Goal: Transaction & Acquisition: Obtain resource

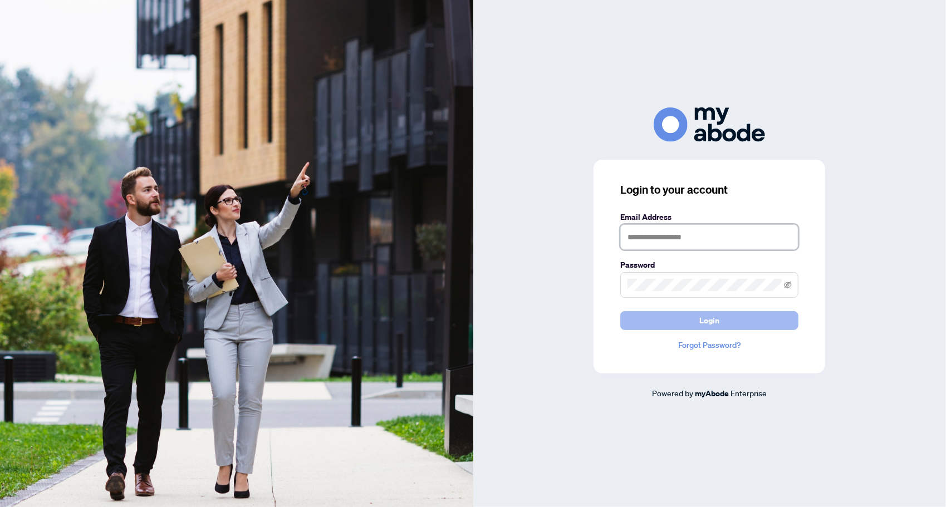
type input "**********"
click at [649, 315] on button "Login" at bounding box center [709, 320] width 178 height 19
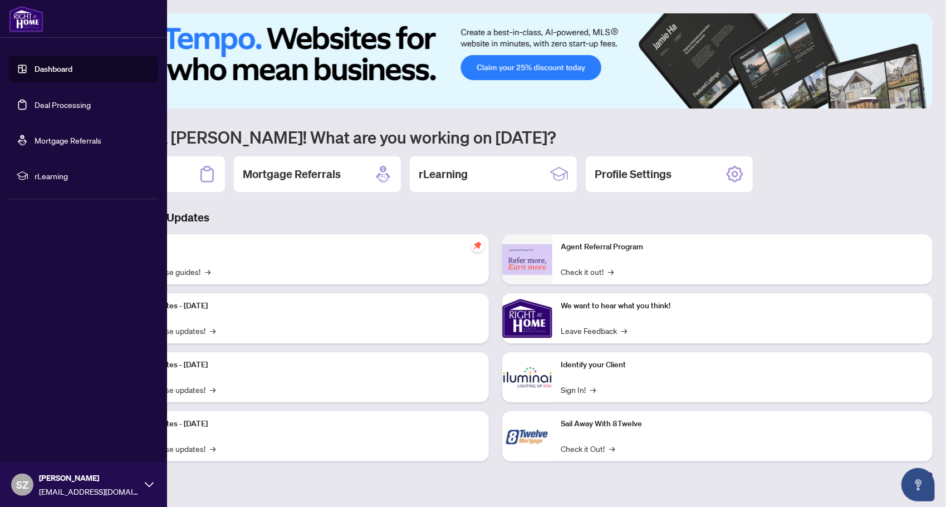
click at [67, 110] on link "Deal Processing" at bounding box center [63, 105] width 56 height 10
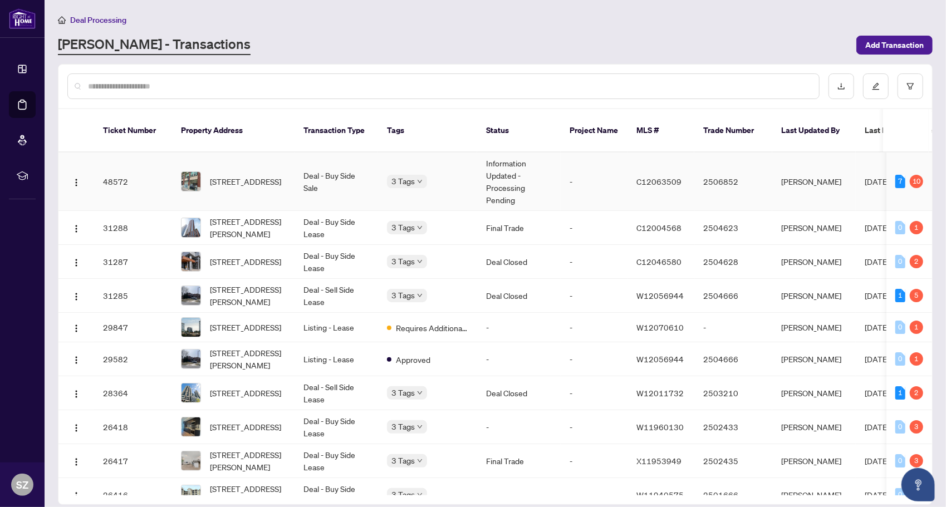
click at [226, 185] on td "[STREET_ADDRESS]" at bounding box center [233, 182] width 123 height 58
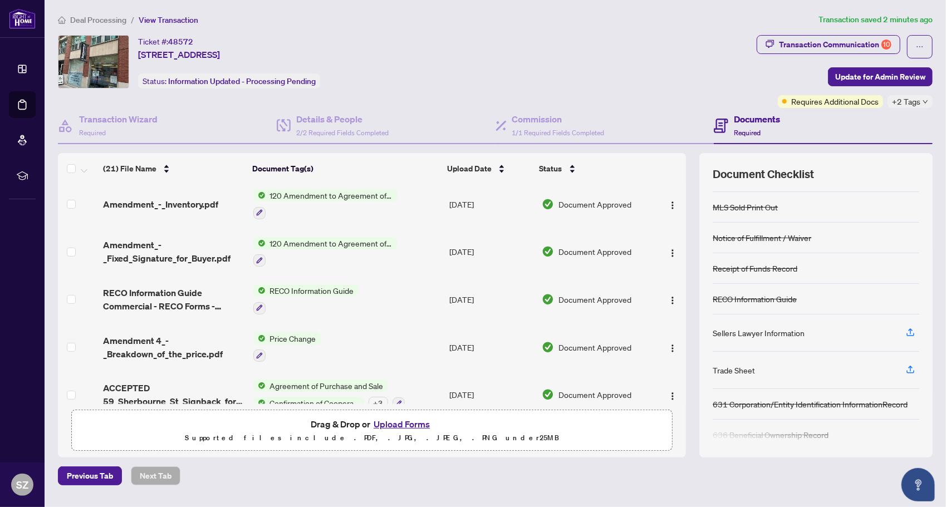
scroll to position [185, 0]
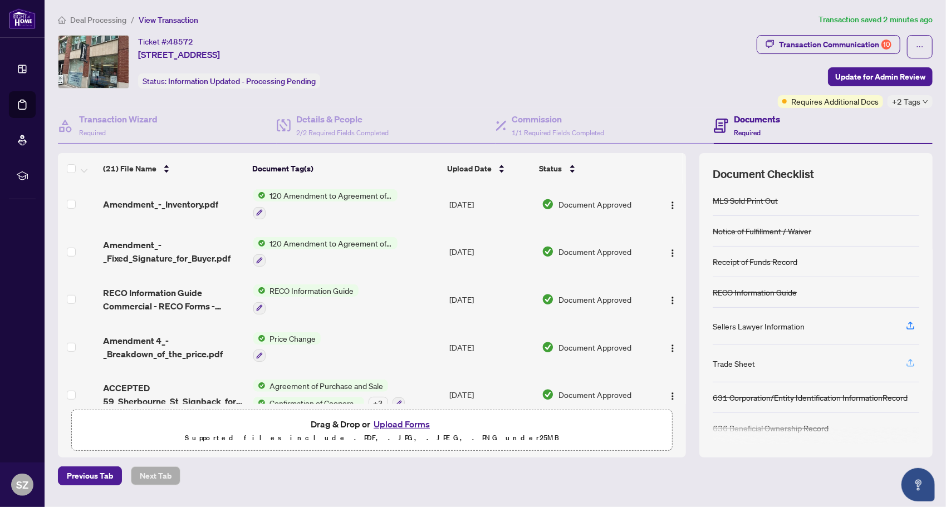
click at [912, 362] on icon "button" at bounding box center [910, 363] width 10 height 10
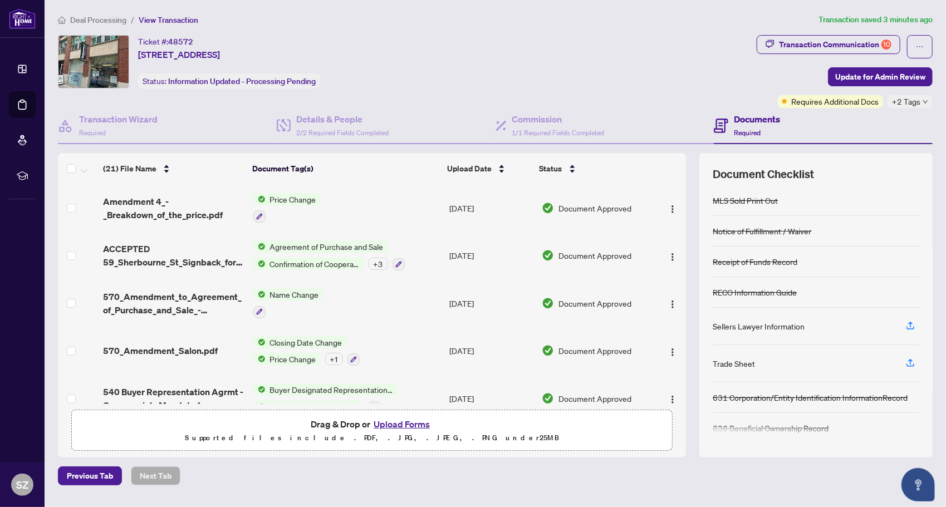
scroll to position [666, 0]
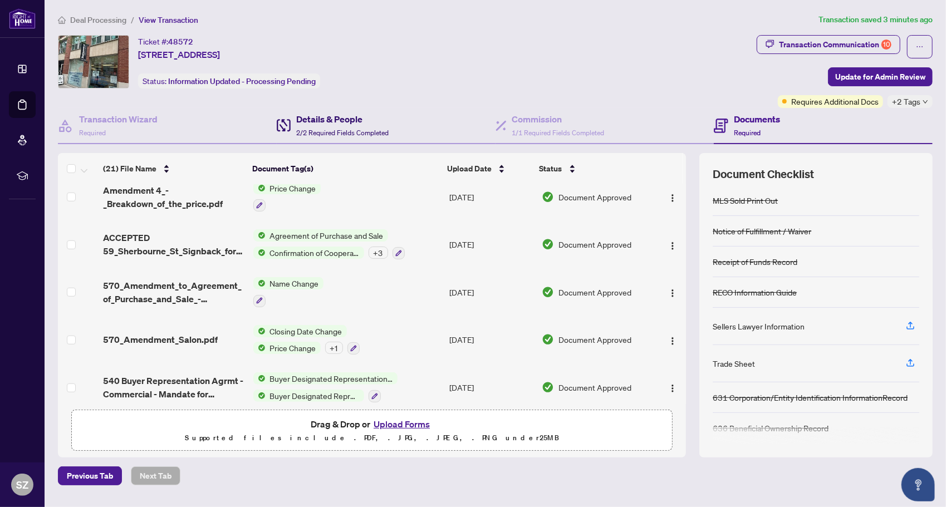
click at [329, 126] on div "Details & People 2/2 Required Fields Completed" at bounding box center [342, 125] width 92 height 26
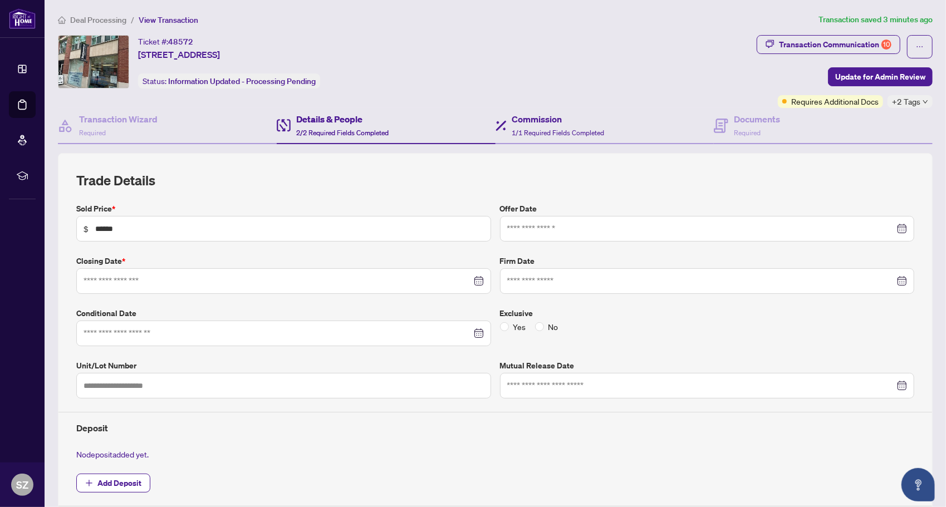
type input "**********"
click at [540, 119] on h4 "Commission" at bounding box center [558, 118] width 92 height 13
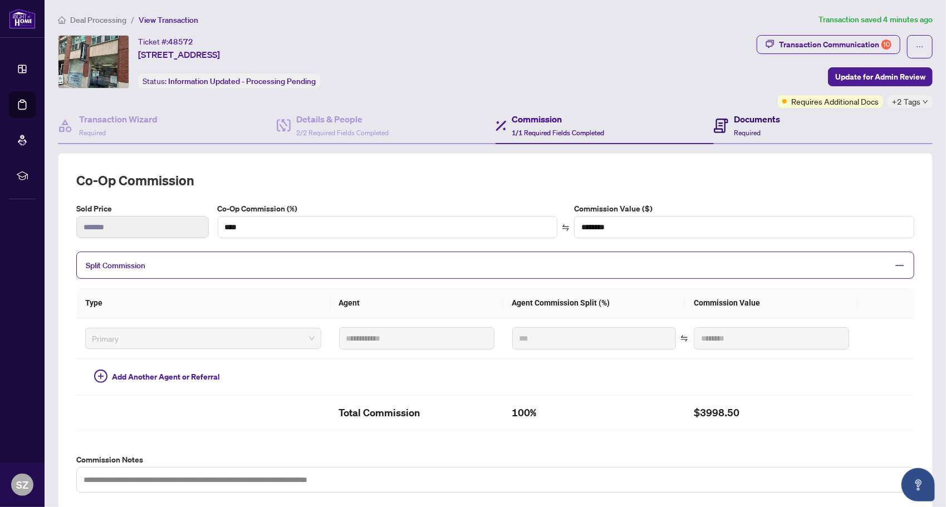
click at [744, 127] on div "Documents Required" at bounding box center [757, 125] width 46 height 26
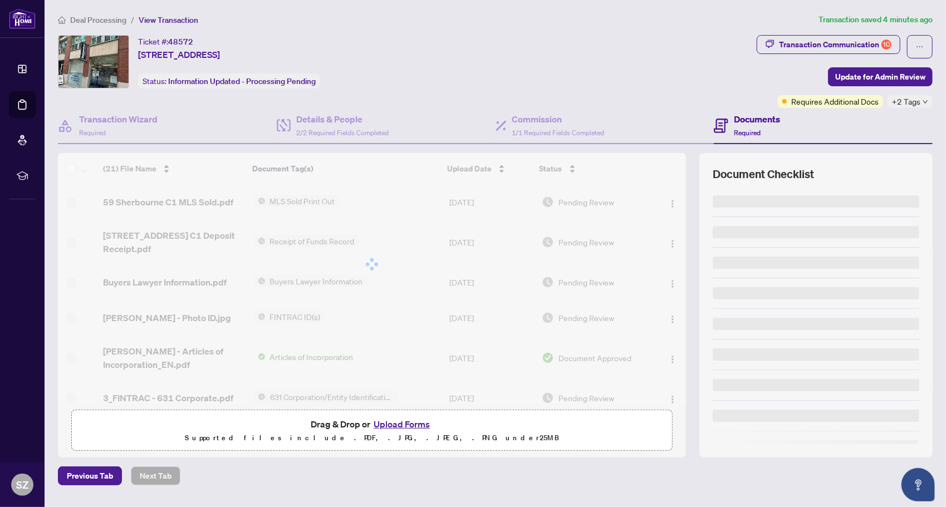
click at [744, 127] on div "Documents Required" at bounding box center [757, 125] width 46 height 26
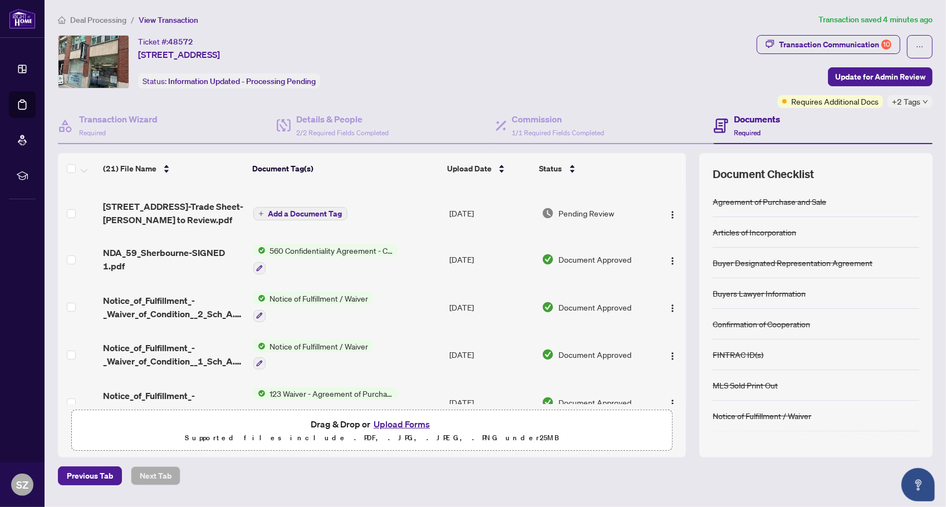
scroll to position [275, 0]
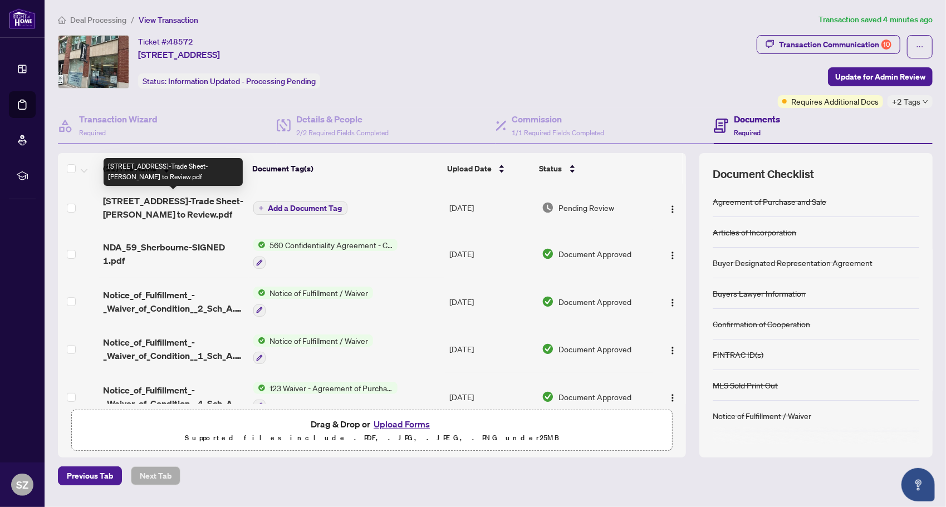
click at [161, 209] on span "[STREET_ADDRESS]-Trade Sheet-[PERSON_NAME] to Review.pdf" at bounding box center [173, 207] width 141 height 27
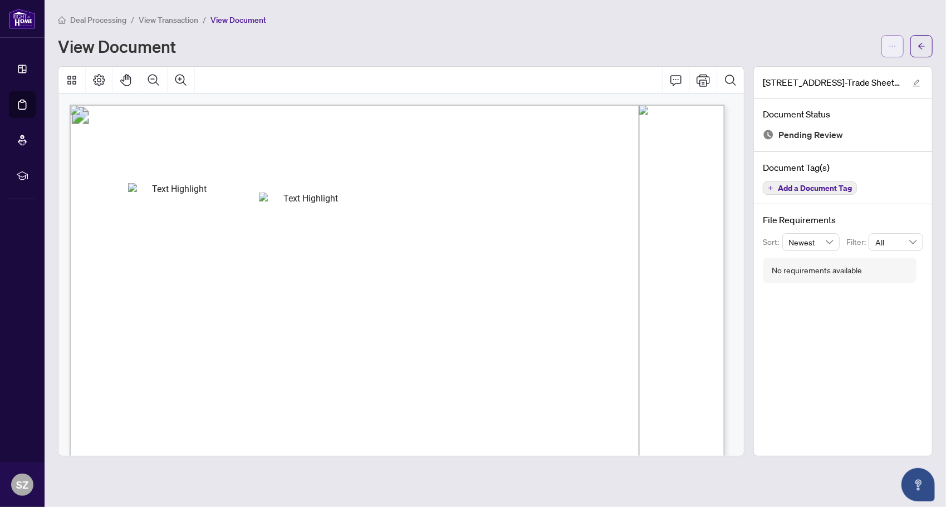
click at [891, 48] on icon "ellipsis" at bounding box center [893, 46] width 8 height 8
click at [869, 73] on span "Download" at bounding box center [852, 70] width 85 height 12
